Goal: Task Accomplishment & Management: Manage account settings

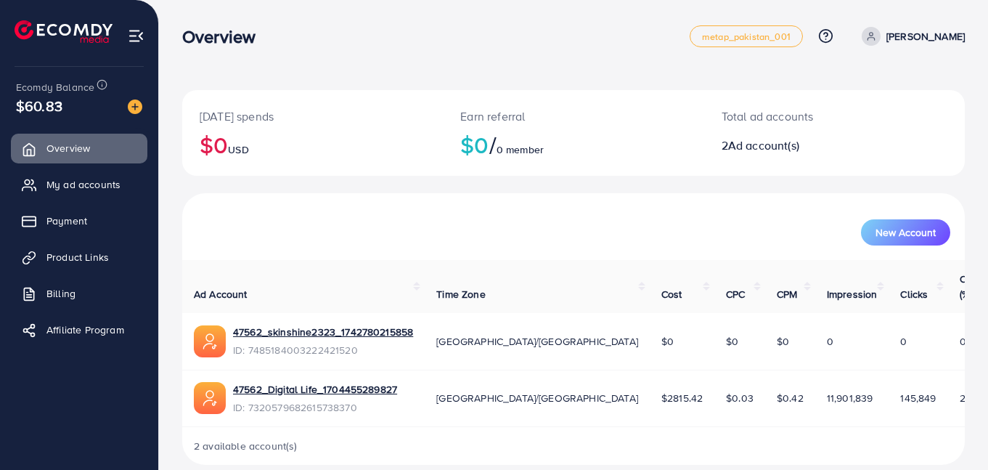
click at [78, 186] on span "My ad accounts" at bounding box center [83, 184] width 74 height 15
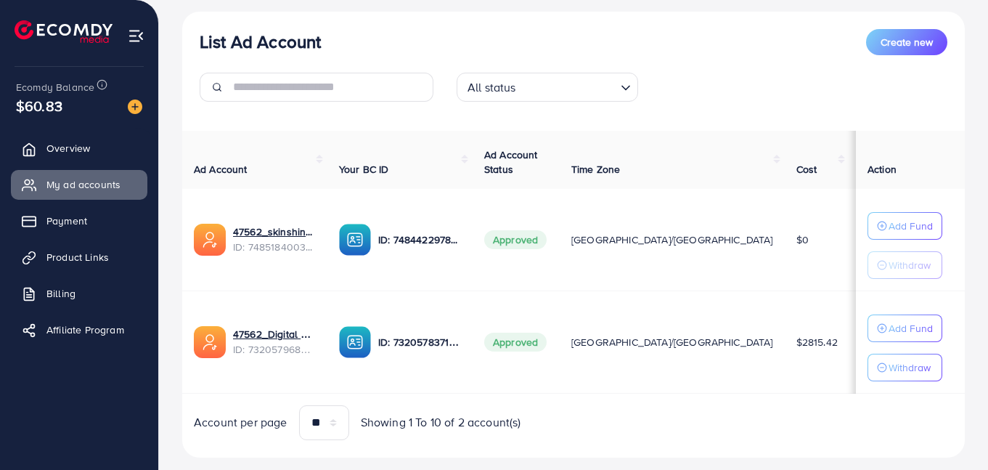
scroll to position [163, 0]
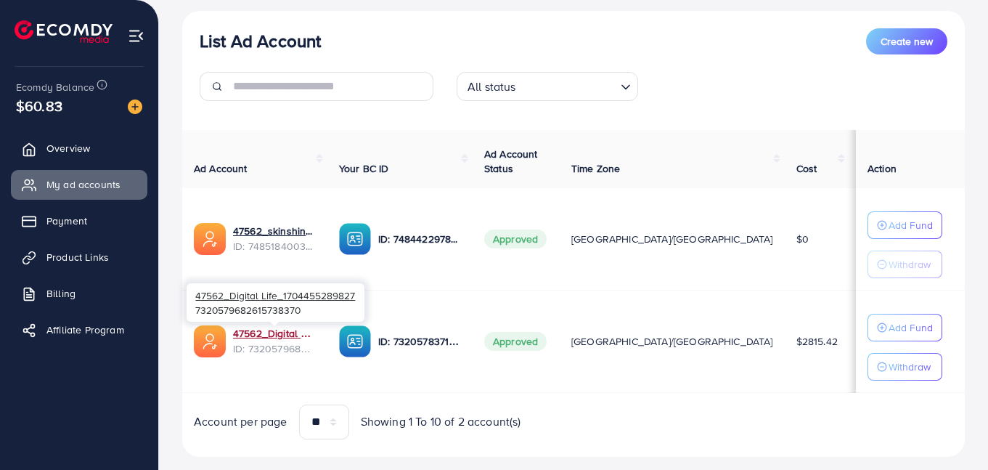
click at [265, 330] on link "47562_Digital Life_1704455289827" at bounding box center [274, 333] width 83 height 15
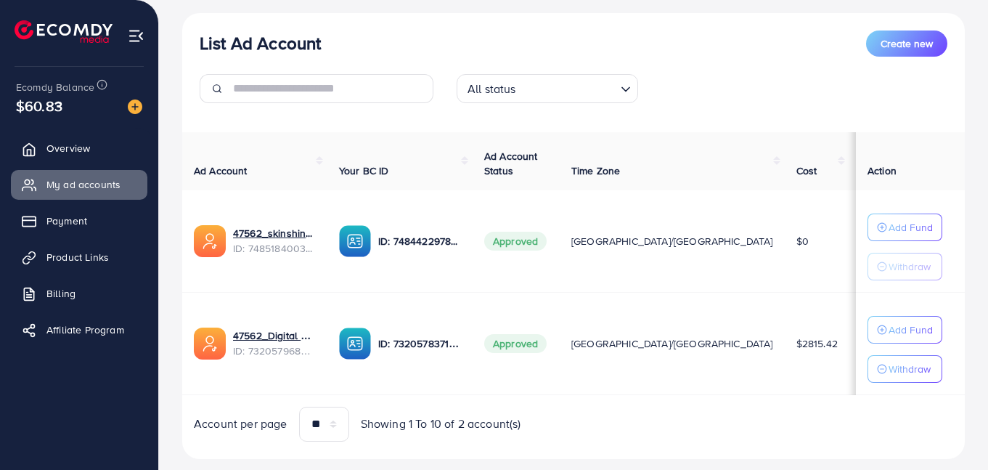
scroll to position [195, 0]
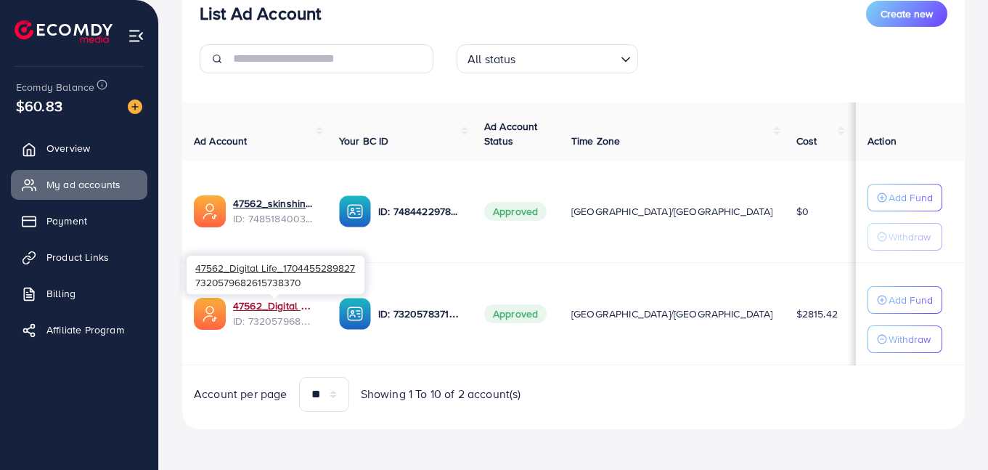
click at [252, 306] on link "47562_Digital Life_1704455289827" at bounding box center [274, 305] width 83 height 15
